Goal: Information Seeking & Learning: Learn about a topic

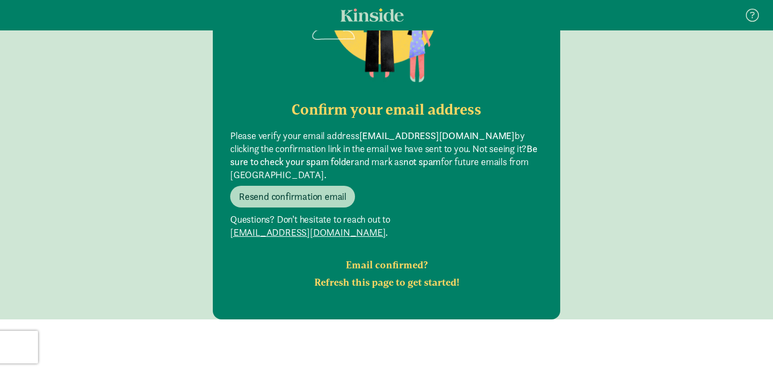
scroll to position [171, 0]
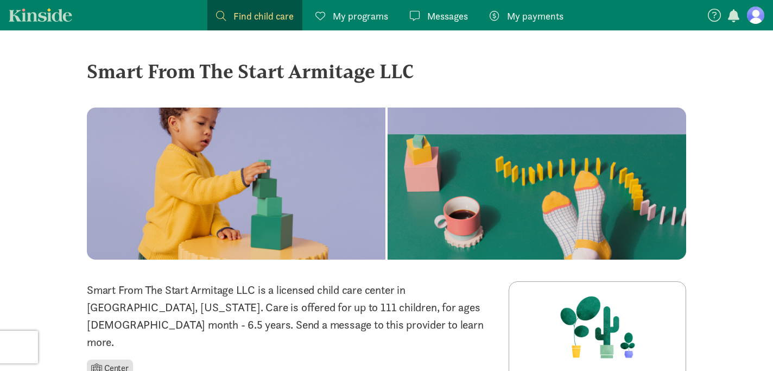
click at [249, 19] on span "Find child care" at bounding box center [264, 16] width 60 height 15
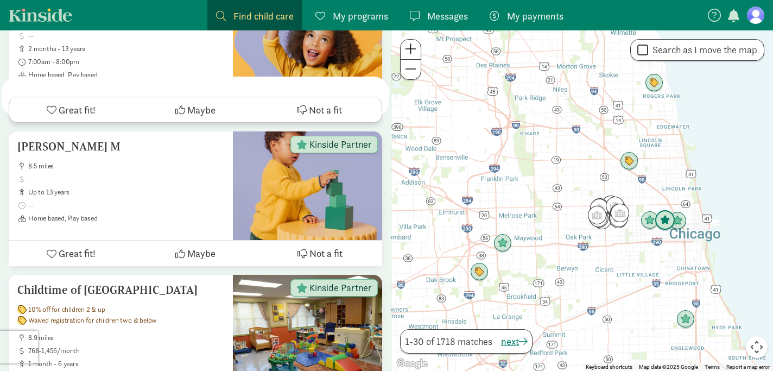
scroll to position [889, 0]
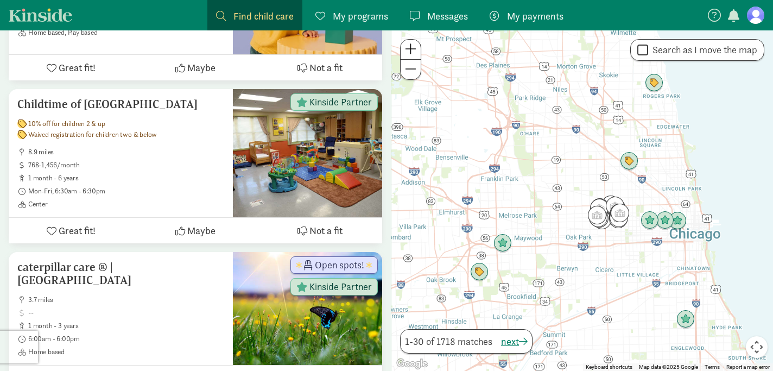
click at [608, 184] on div at bounding box center [583, 200] width 382 height 341
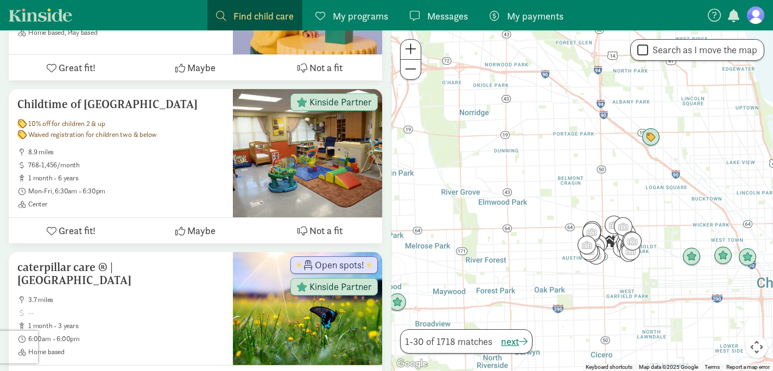
click at [648, 198] on div at bounding box center [583, 200] width 382 height 341
click at [570, 187] on div at bounding box center [583, 200] width 382 height 341
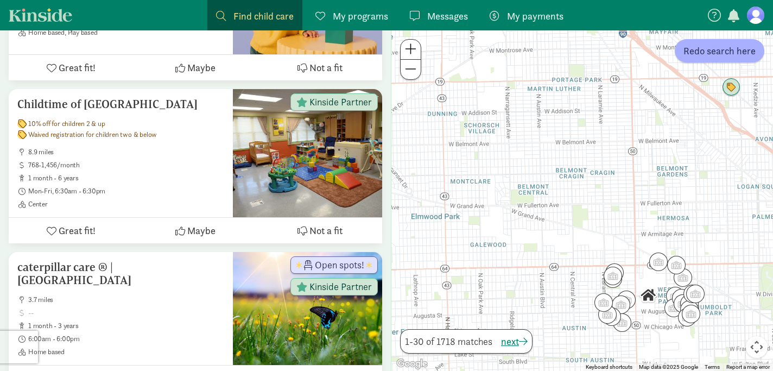
click at [569, 205] on div at bounding box center [583, 200] width 382 height 341
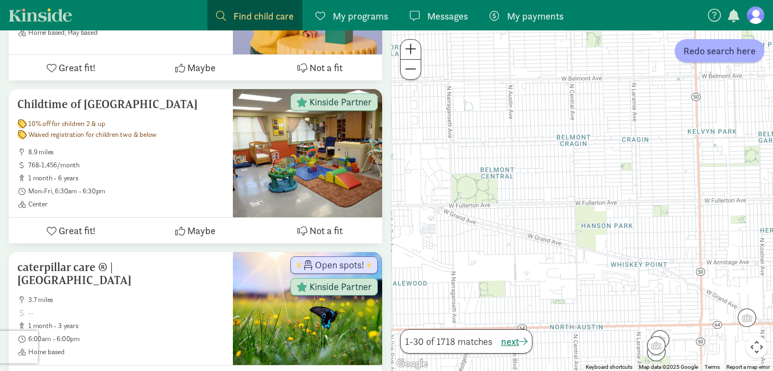
click at [653, 112] on div at bounding box center [583, 200] width 382 height 341
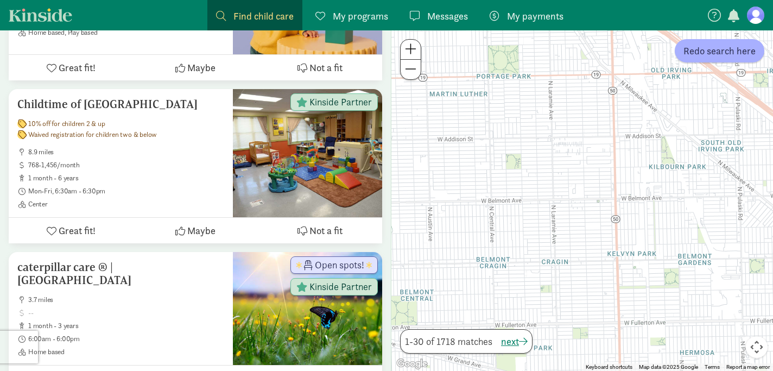
drag, startPoint x: 653, startPoint y: 112, endPoint x: 572, endPoint y: 234, distance: 146.6
click at [572, 234] on div at bounding box center [583, 200] width 382 height 341
click at [582, 252] on div at bounding box center [583, 200] width 382 height 341
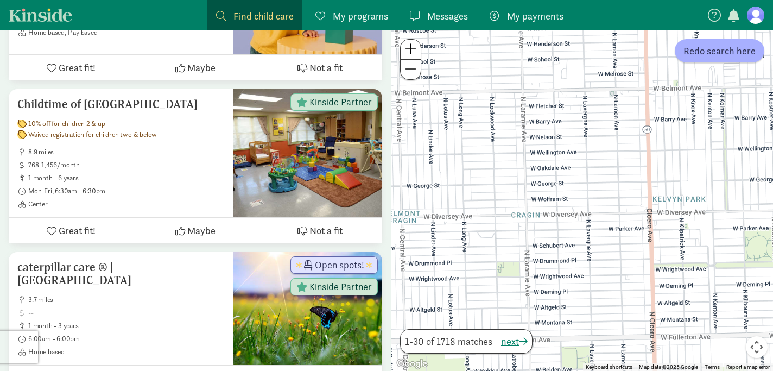
drag, startPoint x: 582, startPoint y: 252, endPoint x: 580, endPoint y: 199, distance: 53.2
click at [580, 199] on div at bounding box center [583, 200] width 382 height 341
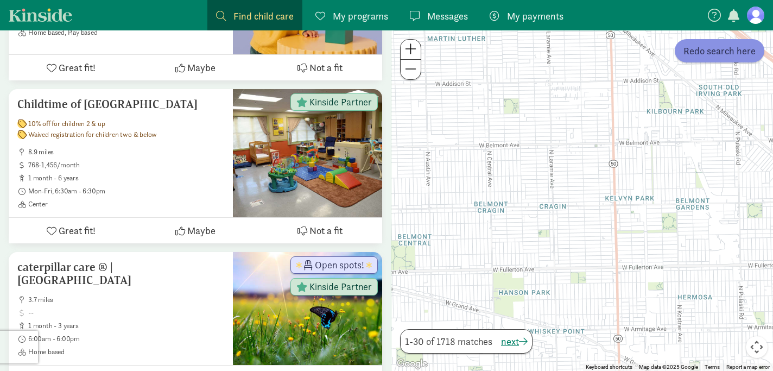
click at [711, 59] on button "Redo search here" at bounding box center [720, 50] width 90 height 23
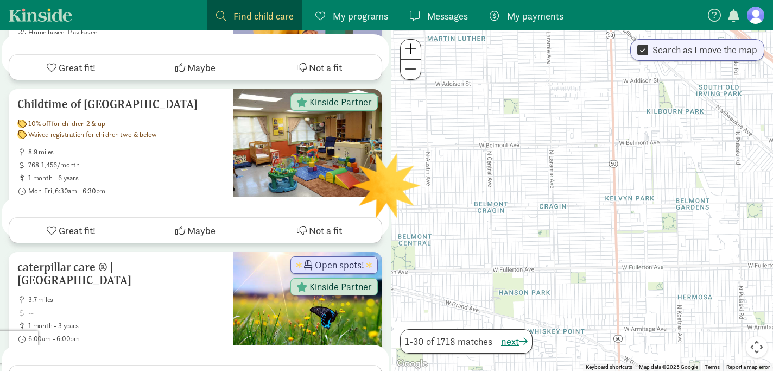
scroll to position [0, 0]
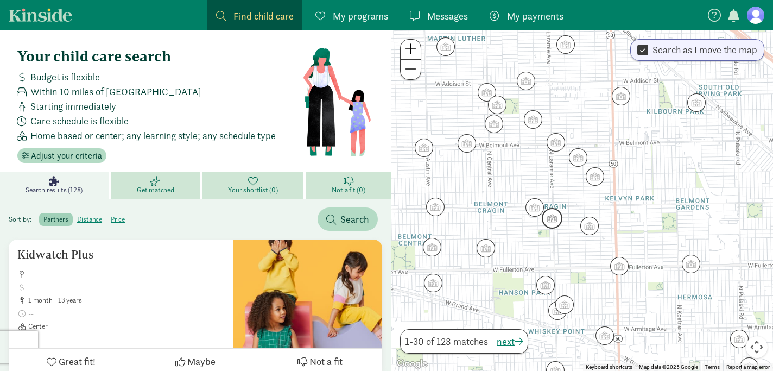
click at [552, 221] on img "Click to see details" at bounding box center [552, 218] width 21 height 21
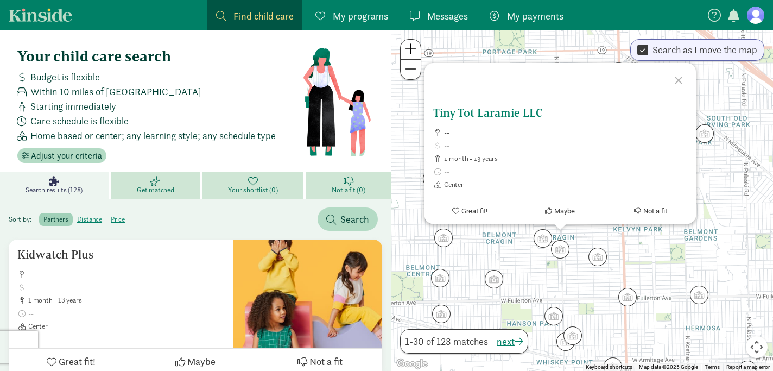
click at [512, 113] on h5 "Tiny Tot Laramie LLC" at bounding box center [560, 112] width 254 height 13
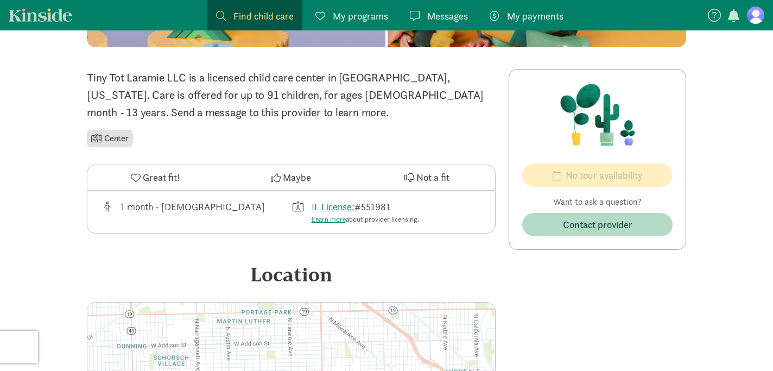
scroll to position [213, 0]
click at [140, 171] on button "Great fit!" at bounding box center [155, 177] width 136 height 25
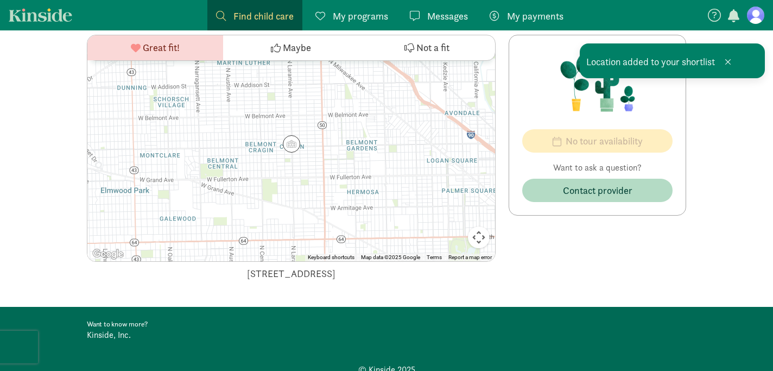
scroll to position [520, 0]
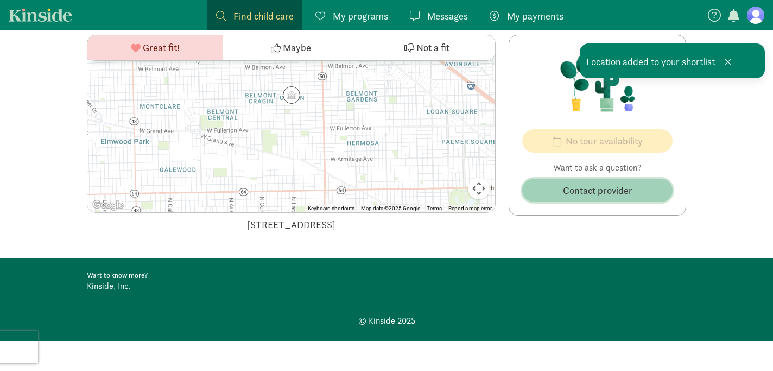
click at [606, 193] on span "Contact provider" at bounding box center [598, 190] width 70 height 15
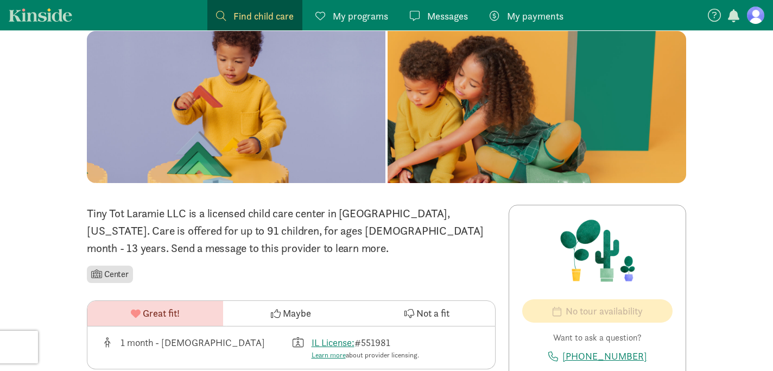
scroll to position [0, 0]
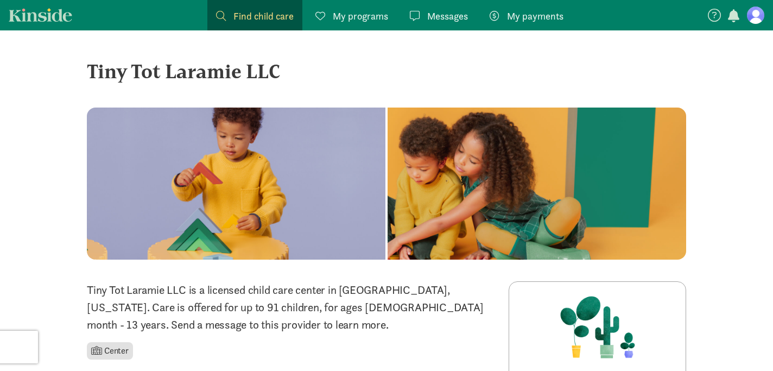
click at [364, 20] on span "My programs" at bounding box center [360, 16] width 55 height 15
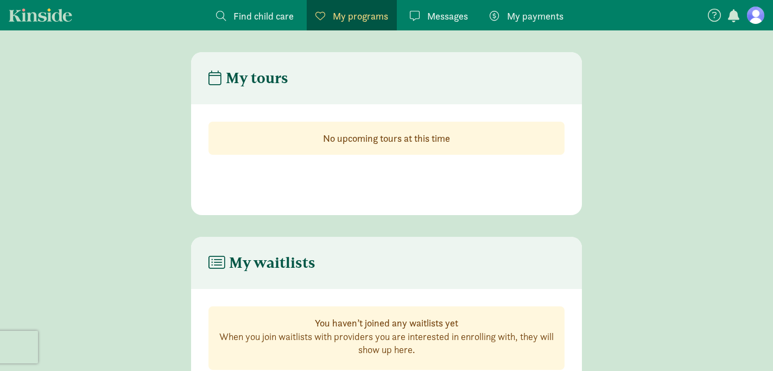
click at [451, 22] on span "Messages" at bounding box center [447, 16] width 41 height 15
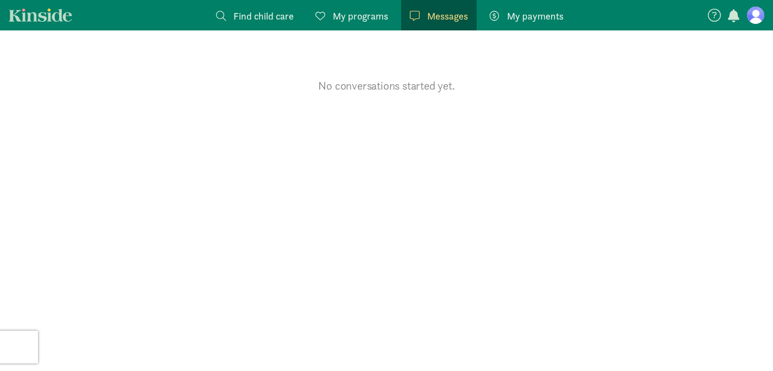
click at [524, 17] on span "My payments" at bounding box center [535, 16] width 56 height 15
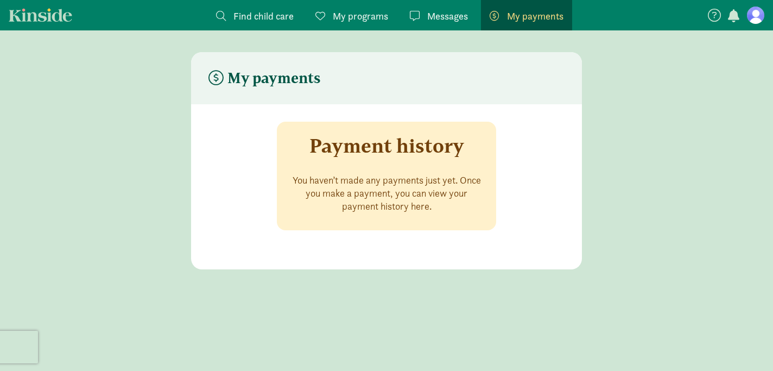
click at [280, 12] on span "Find child care" at bounding box center [264, 16] width 60 height 15
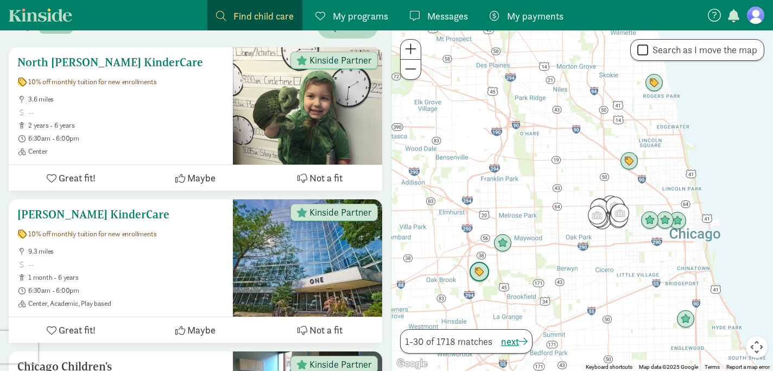
scroll to position [193, 0]
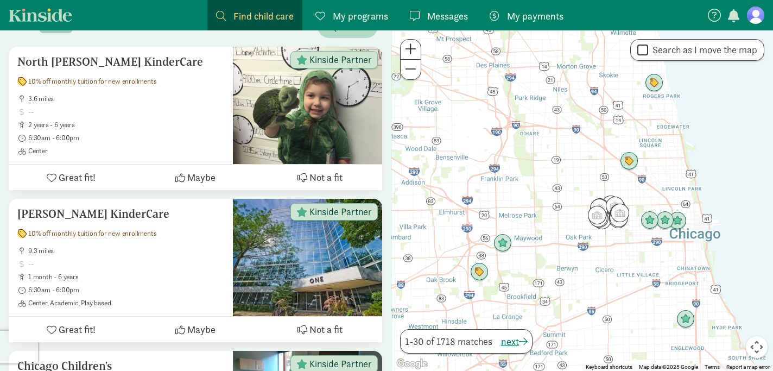
click at [756, 20] on figure at bounding box center [755, 15] width 17 height 17
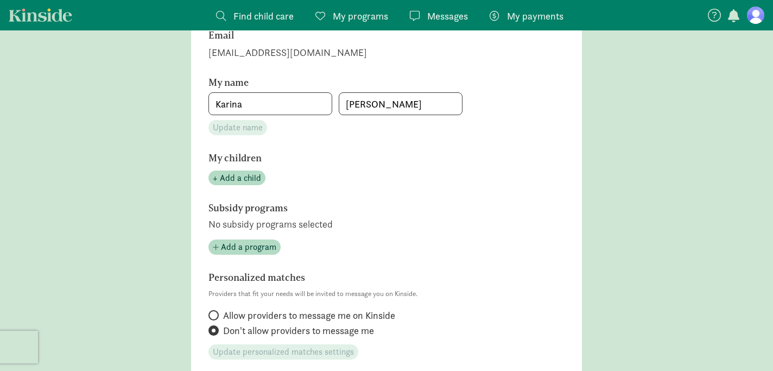
scroll to position [559, 0]
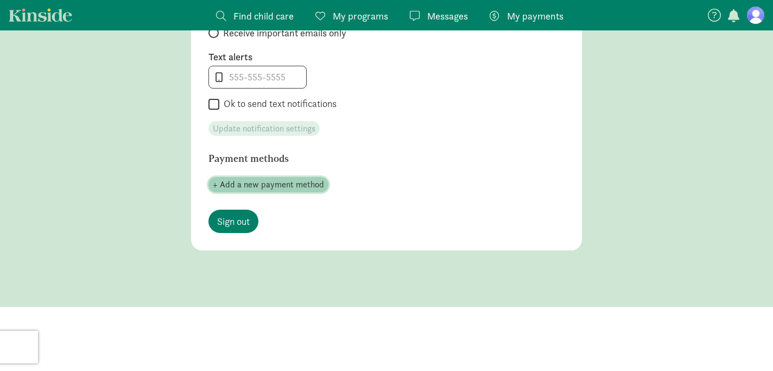
click at [266, 188] on span "+ Add a new payment method" at bounding box center [268, 184] width 111 height 13
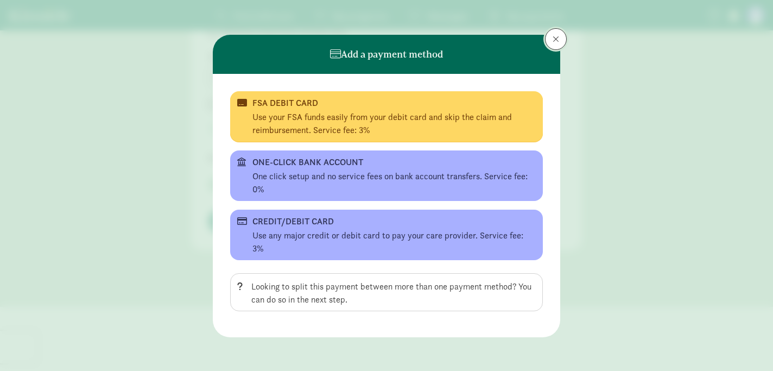
click at [552, 45] on button at bounding box center [556, 39] width 22 height 22
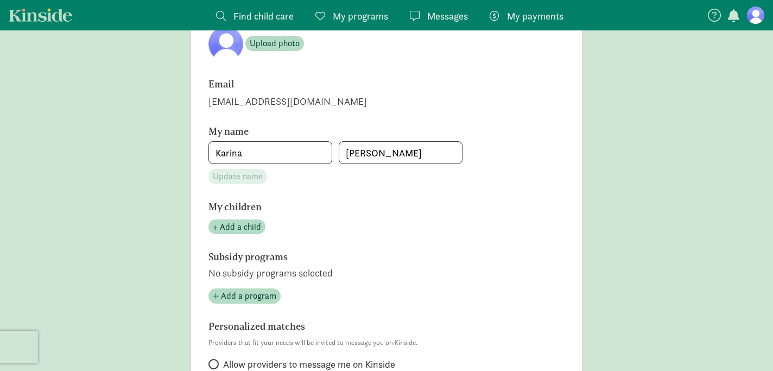
scroll to position [0, 0]
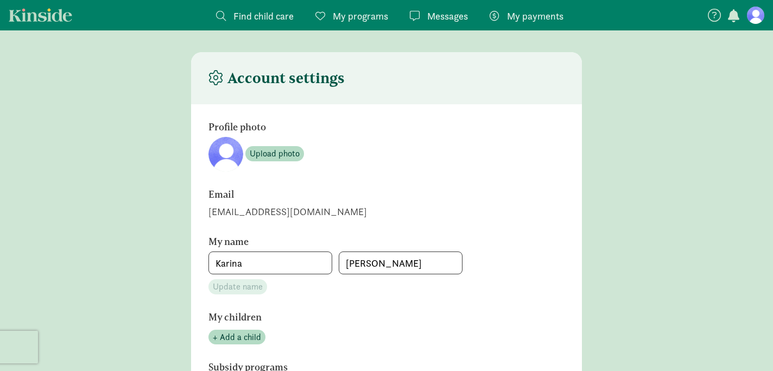
click at [51, 18] on link "Kinside" at bounding box center [41, 15] width 64 height 14
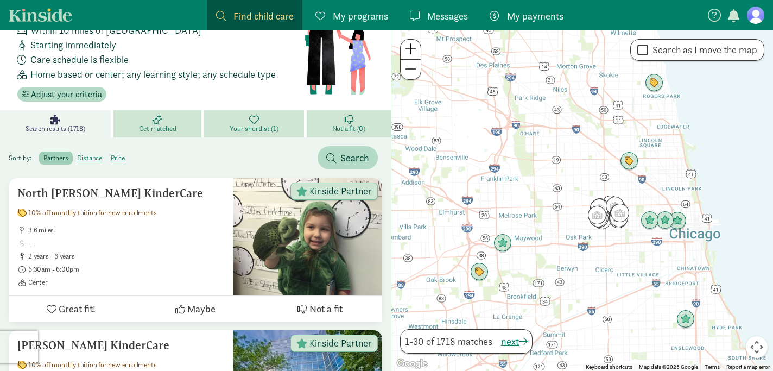
scroll to position [74, 0]
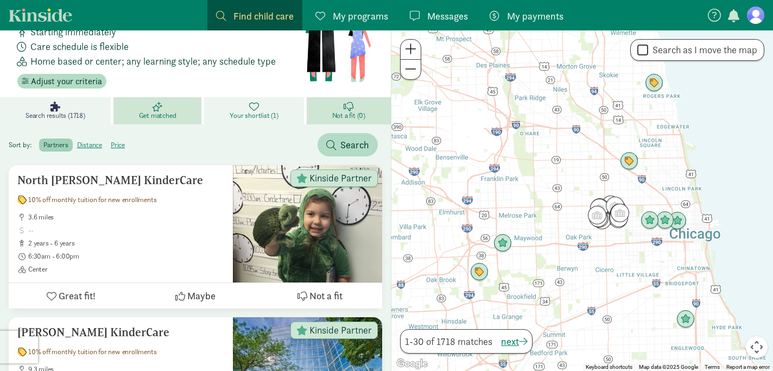
click at [258, 104] on icon at bounding box center [254, 107] width 10 height 10
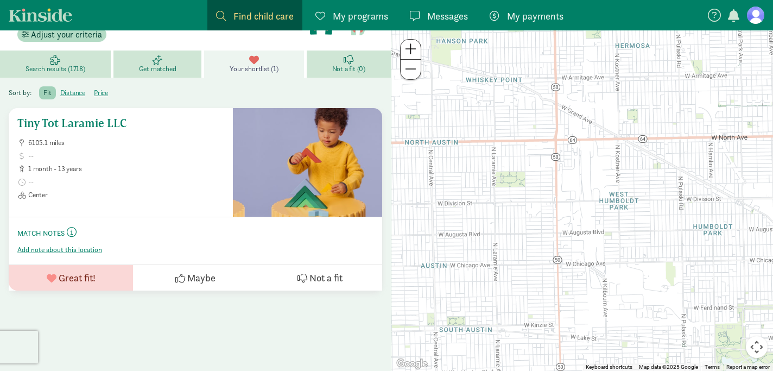
scroll to position [124, 0]
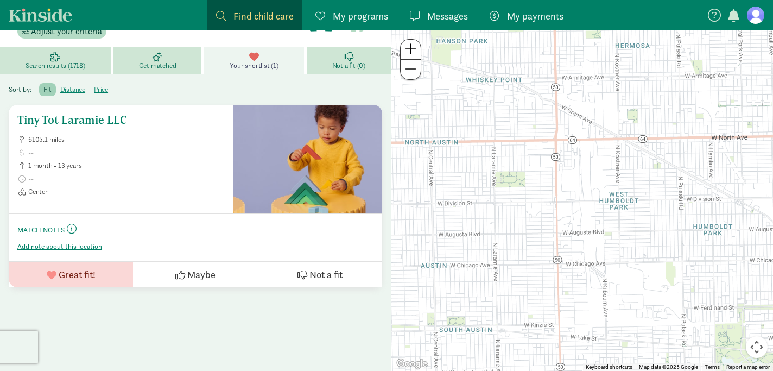
click at [119, 163] on span "1 month - 13 years" at bounding box center [126, 165] width 196 height 9
